Goal: Book appointment/travel/reservation

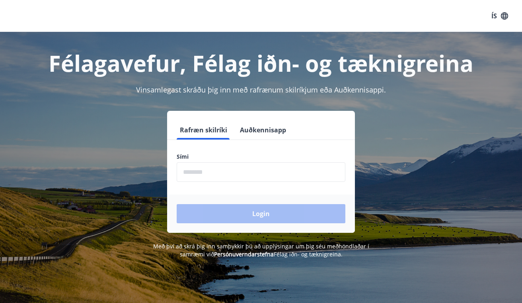
click at [286, 169] on input "phone" at bounding box center [261, 172] width 169 height 20
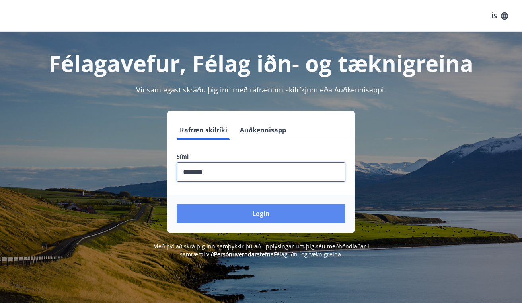
type input "********"
click at [298, 217] on button "Login" at bounding box center [261, 213] width 169 height 19
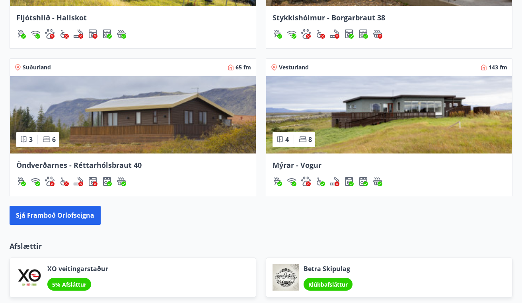
scroll to position [767, 0]
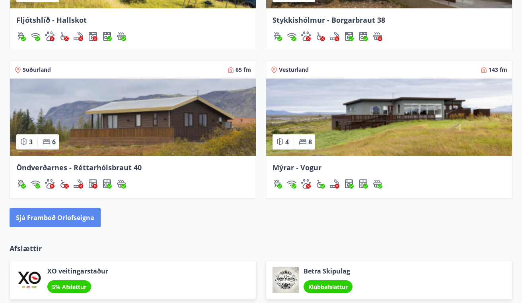
click at [83, 219] on button "Sjá framboð orlofseigna" at bounding box center [55, 217] width 91 height 19
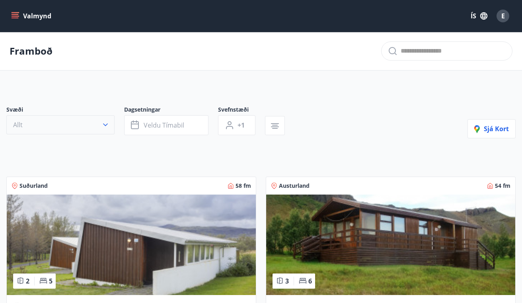
click at [105, 125] on icon "button" at bounding box center [105, 124] width 5 height 3
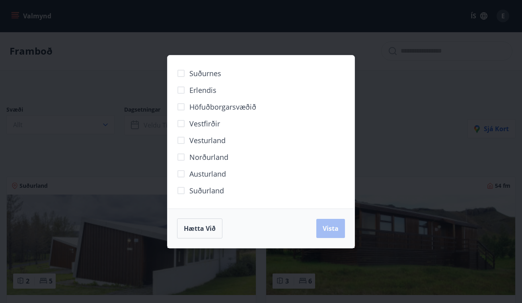
click at [218, 157] on span "Norðurland" at bounding box center [209, 157] width 39 height 10
click at [323, 224] on span "Vista" at bounding box center [331, 228] width 16 height 9
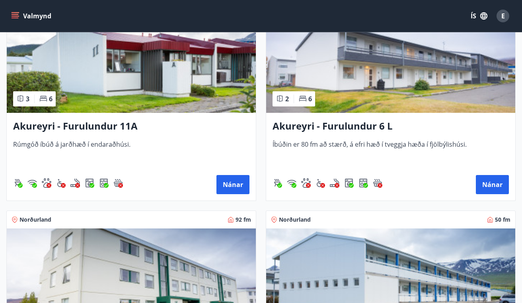
scroll to position [203, 0]
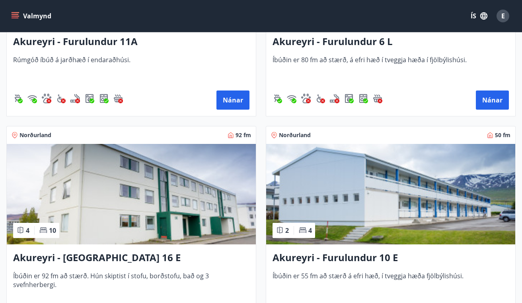
click at [348, 258] on h3 "Akureyri - Furulundur 10 E" at bounding box center [391, 257] width 237 height 14
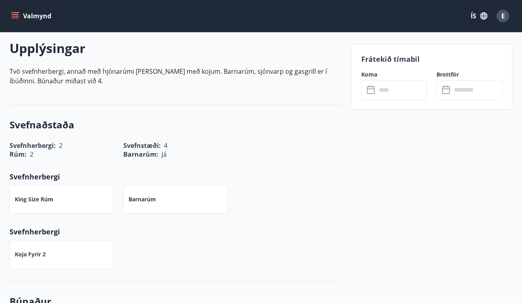
scroll to position [228, 0]
click at [370, 92] on icon at bounding box center [372, 90] width 10 height 10
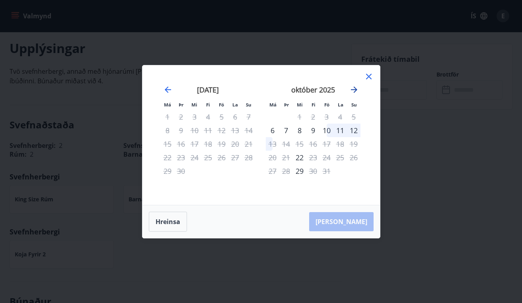
click at [353, 89] on icon "Move forward to switch to the next month." at bounding box center [354, 89] width 6 height 6
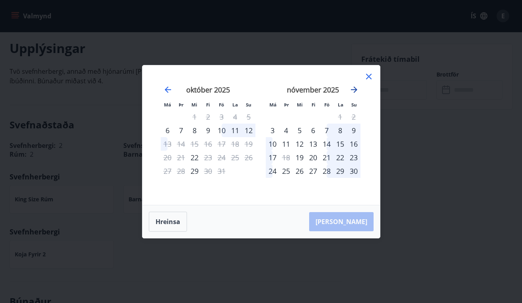
click at [354, 89] on icon "Move forward to switch to the next month." at bounding box center [354, 89] width 6 height 6
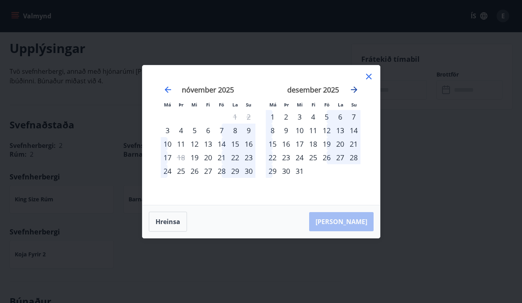
click at [354, 89] on icon "Move forward to switch to the next month." at bounding box center [354, 89] width 6 height 6
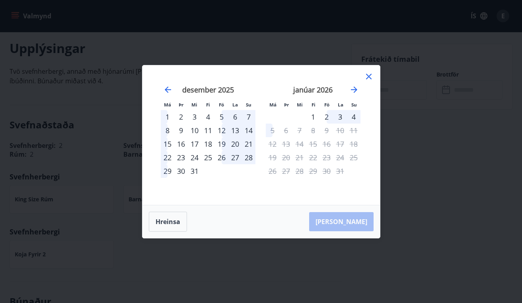
click at [367, 75] on icon at bounding box center [369, 77] width 6 height 6
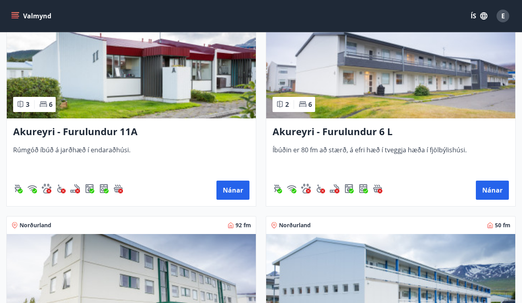
scroll to position [194, 0]
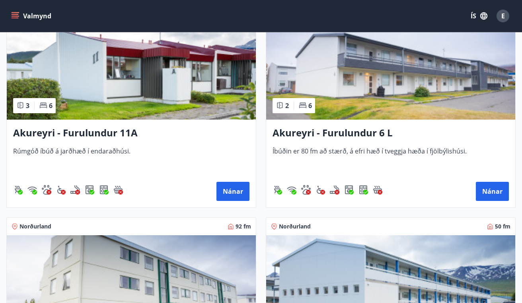
click at [128, 131] on h3 "Akureyri - Furulundur 11A" at bounding box center [131, 133] width 237 height 14
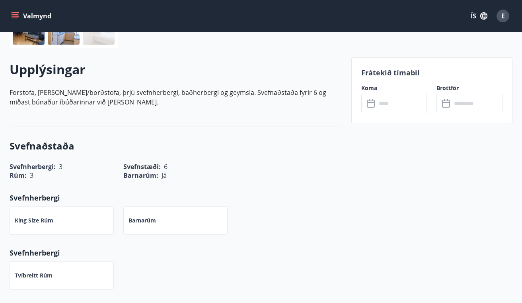
scroll to position [229, 0]
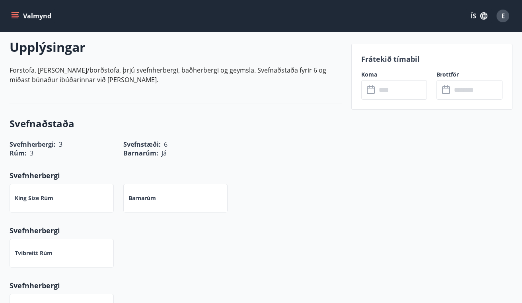
click at [379, 92] on input "text" at bounding box center [402, 90] width 51 height 20
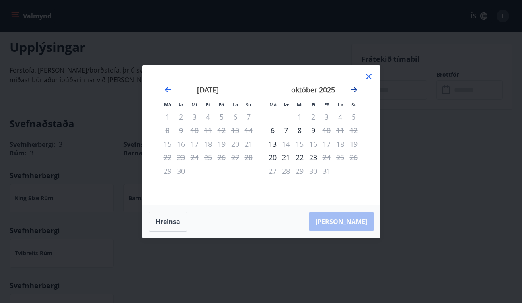
click at [354, 87] on icon "Move forward to switch to the next month." at bounding box center [355, 90] width 10 height 10
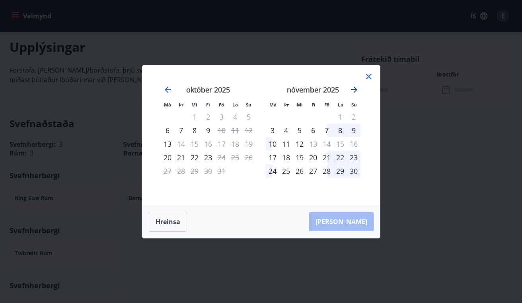
click at [354, 87] on icon "Move forward to switch to the next month." at bounding box center [355, 90] width 10 height 10
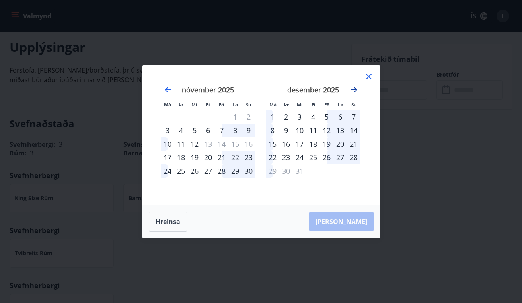
click at [354, 87] on icon "Move forward to switch to the next month." at bounding box center [355, 90] width 10 height 10
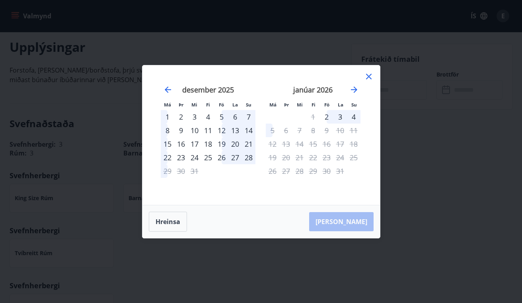
click at [370, 73] on icon at bounding box center [369, 77] width 10 height 10
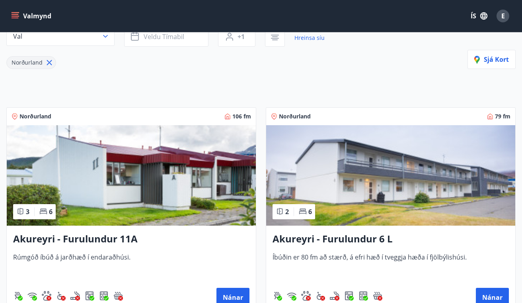
scroll to position [106, 0]
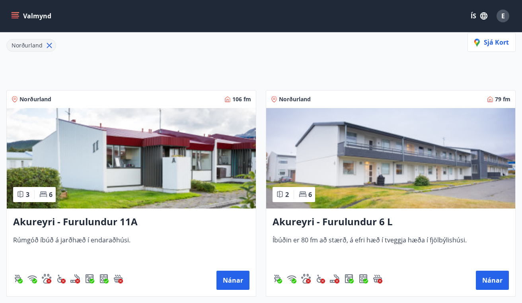
click at [319, 223] on h3 "Akureyri - Furulundur 6 L" at bounding box center [391, 222] width 237 height 14
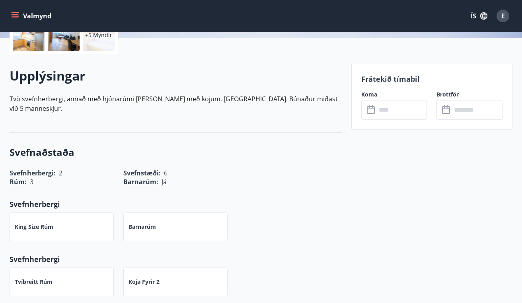
scroll to position [201, 0]
click at [372, 111] on icon at bounding box center [372, 110] width 10 height 10
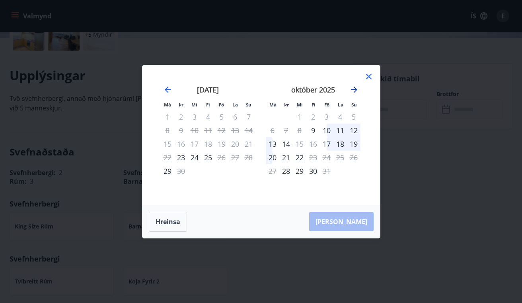
click at [356, 87] on icon "Move forward to switch to the next month." at bounding box center [355, 90] width 10 height 10
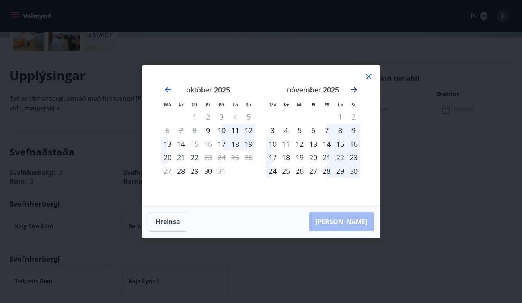
click at [356, 87] on icon "Move forward to switch to the next month." at bounding box center [355, 90] width 10 height 10
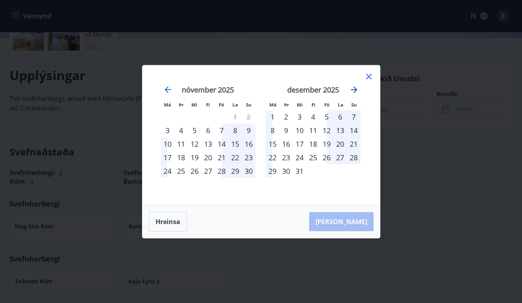
click at [356, 87] on icon "Move forward to switch to the next month." at bounding box center [355, 90] width 10 height 10
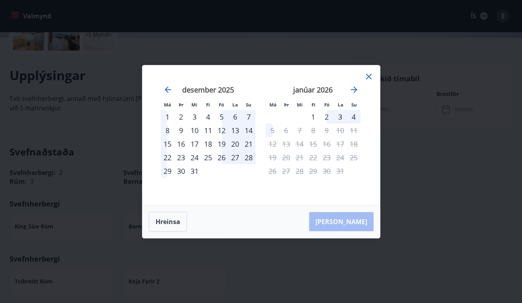
click at [368, 76] on icon at bounding box center [369, 77] width 6 height 6
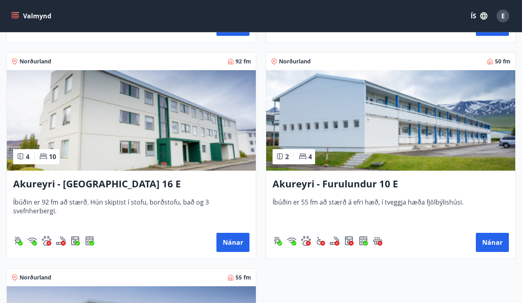
scroll to position [364, 0]
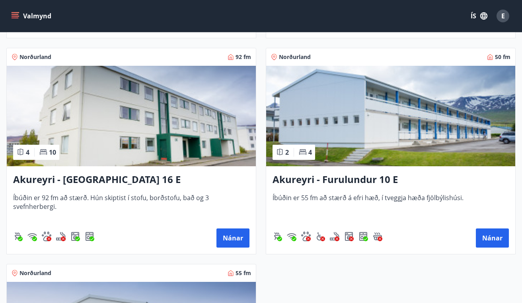
click at [114, 180] on h3 "Akureyri - [GEOGRAPHIC_DATA] 16 E" at bounding box center [131, 179] width 237 height 14
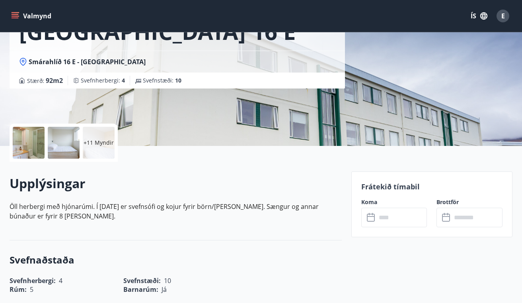
scroll to position [94, 0]
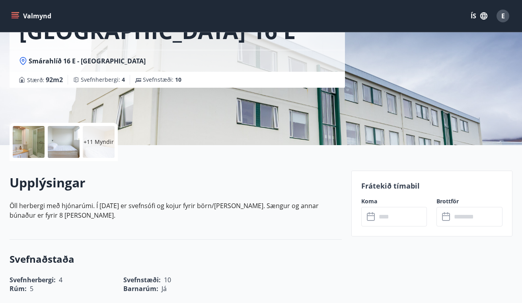
click at [369, 216] on icon at bounding box center [372, 217] width 10 height 10
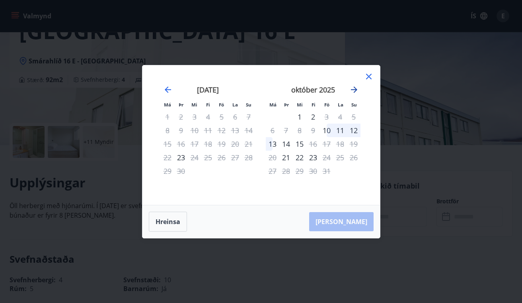
click at [354, 86] on icon "Move forward to switch to the next month." at bounding box center [355, 90] width 10 height 10
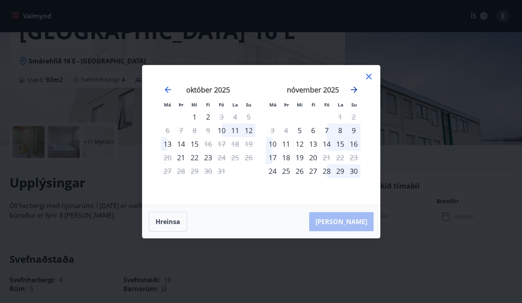
click at [354, 86] on icon "Move forward to switch to the next month." at bounding box center [355, 90] width 10 height 10
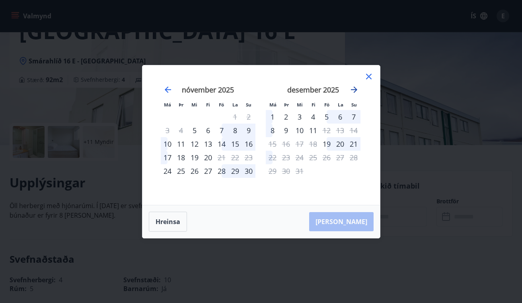
click at [354, 86] on icon "Move forward to switch to the next month." at bounding box center [355, 90] width 10 height 10
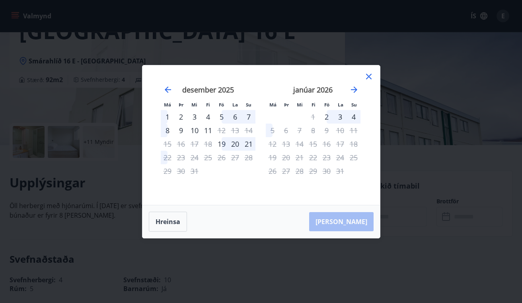
click at [371, 74] on icon at bounding box center [369, 77] width 10 height 10
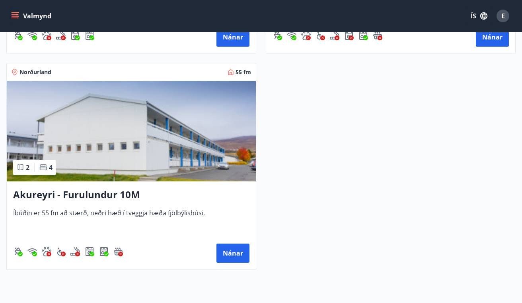
scroll to position [567, 0]
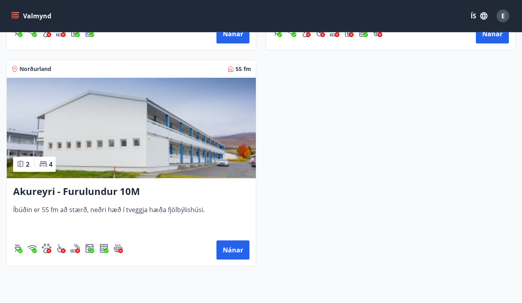
click at [127, 192] on h3 "Akureyri - Furulundur 10M" at bounding box center [131, 191] width 237 height 14
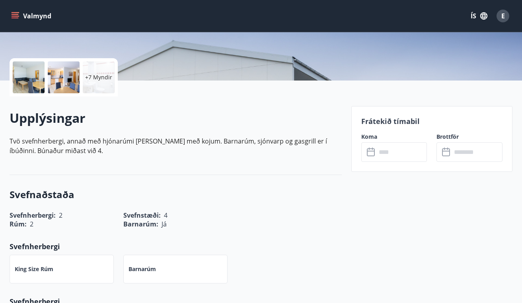
scroll to position [159, 0]
click at [371, 154] on icon at bounding box center [372, 152] width 10 height 10
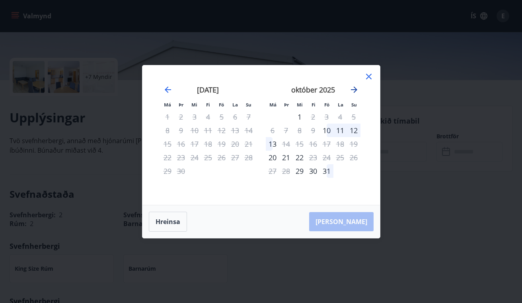
click at [353, 90] on icon "Move forward to switch to the next month." at bounding box center [354, 89] width 6 height 6
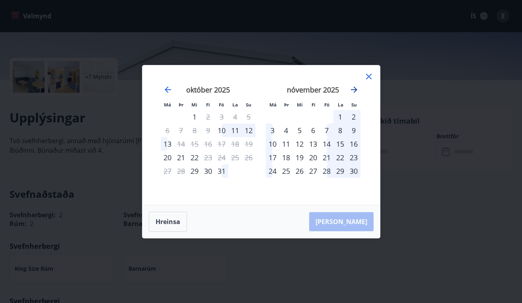
click at [353, 90] on icon "Move forward to switch to the next month." at bounding box center [355, 90] width 10 height 10
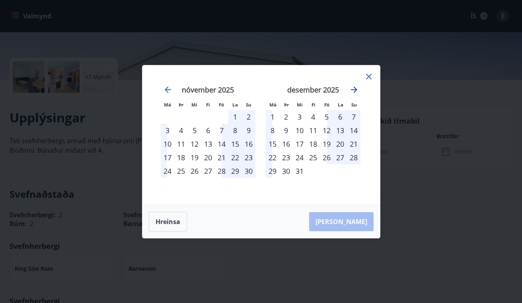
click at [353, 90] on icon "Move forward to switch to the next month." at bounding box center [355, 90] width 10 height 10
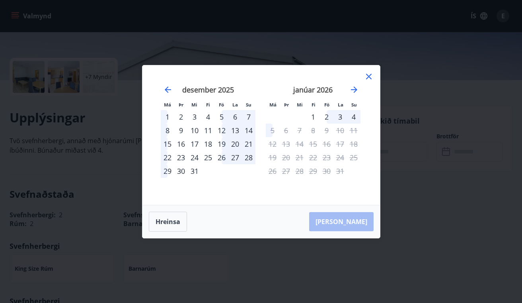
click at [368, 76] on icon at bounding box center [369, 77] width 6 height 6
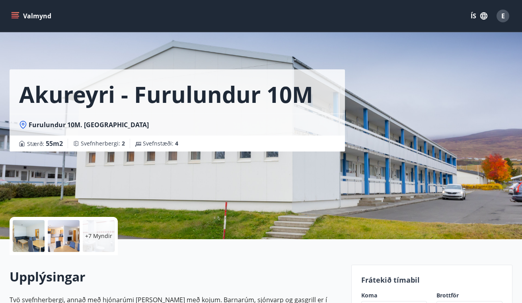
scroll to position [0, 0]
